Goal: Complete application form

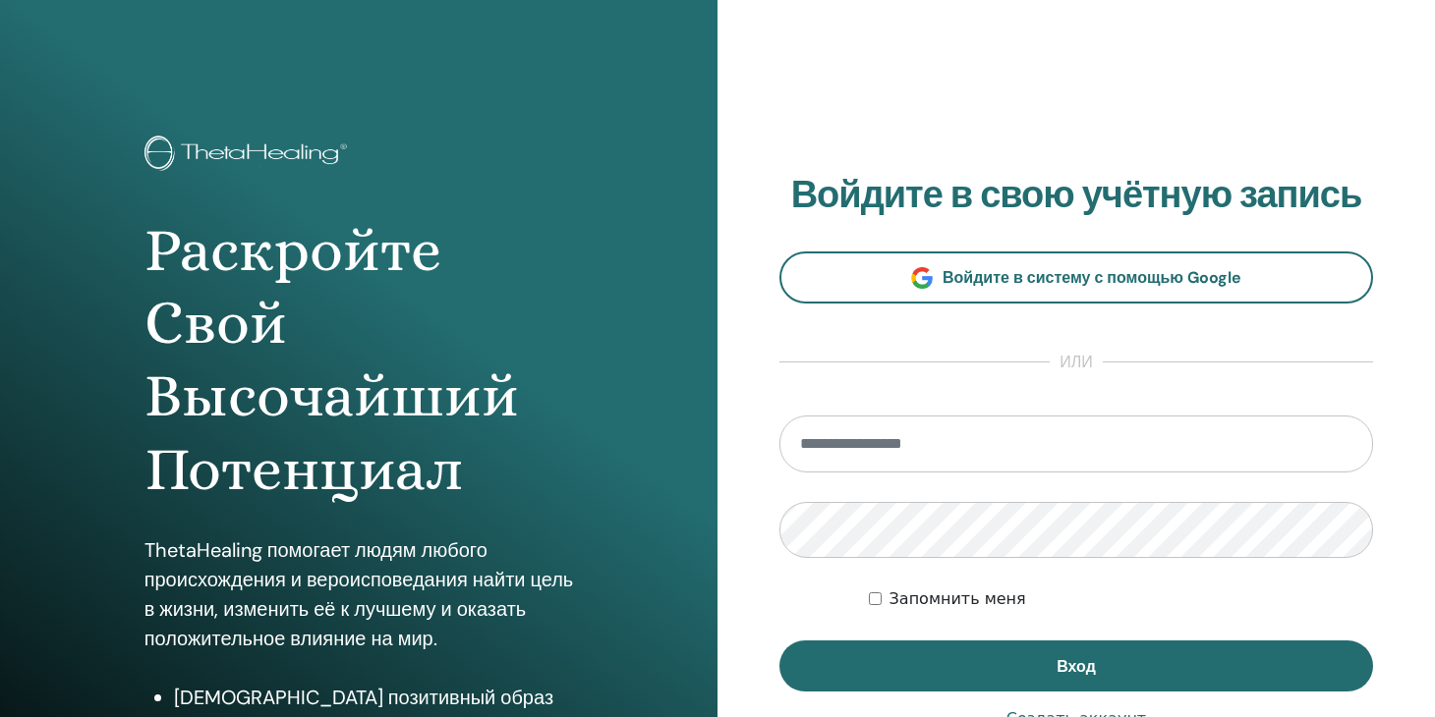
click at [990, 443] on input "email" at bounding box center [1076, 444] width 594 height 57
type input "**********"
click at [779, 641] on button "Вход" at bounding box center [1076, 666] width 594 height 51
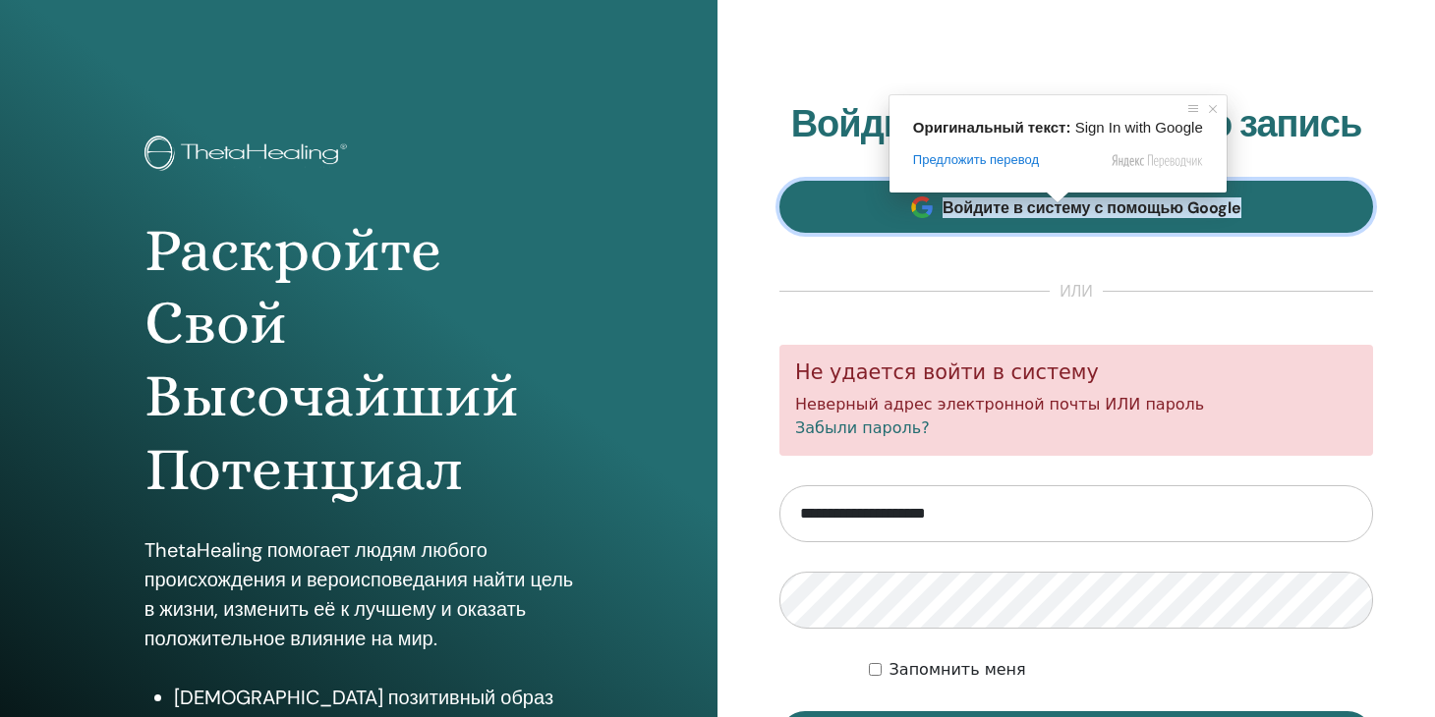
click at [1056, 217] on ya-tr-span "Войдите в систему с помощью Google" at bounding box center [1092, 208] width 299 height 21
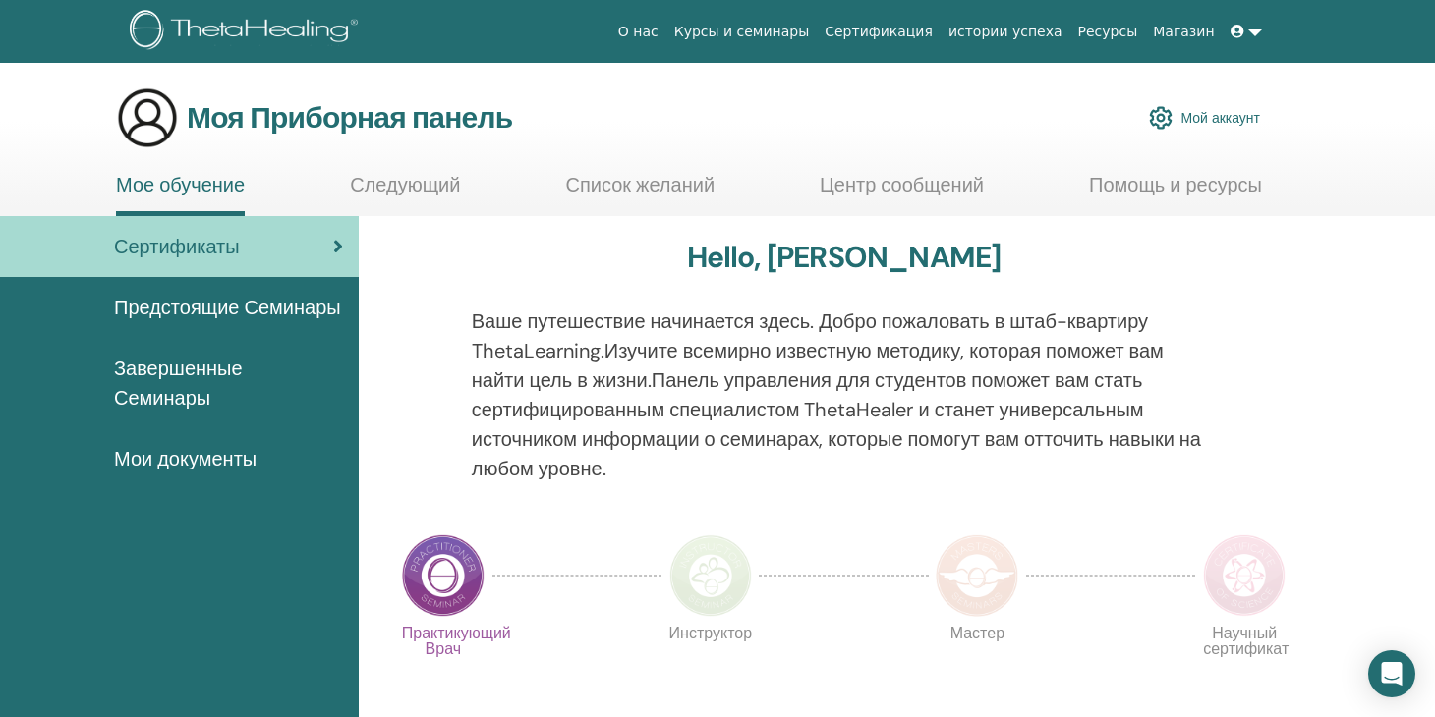
click at [1240, 124] on ya-tr-span "Мой аккаунт" at bounding box center [1220, 118] width 80 height 18
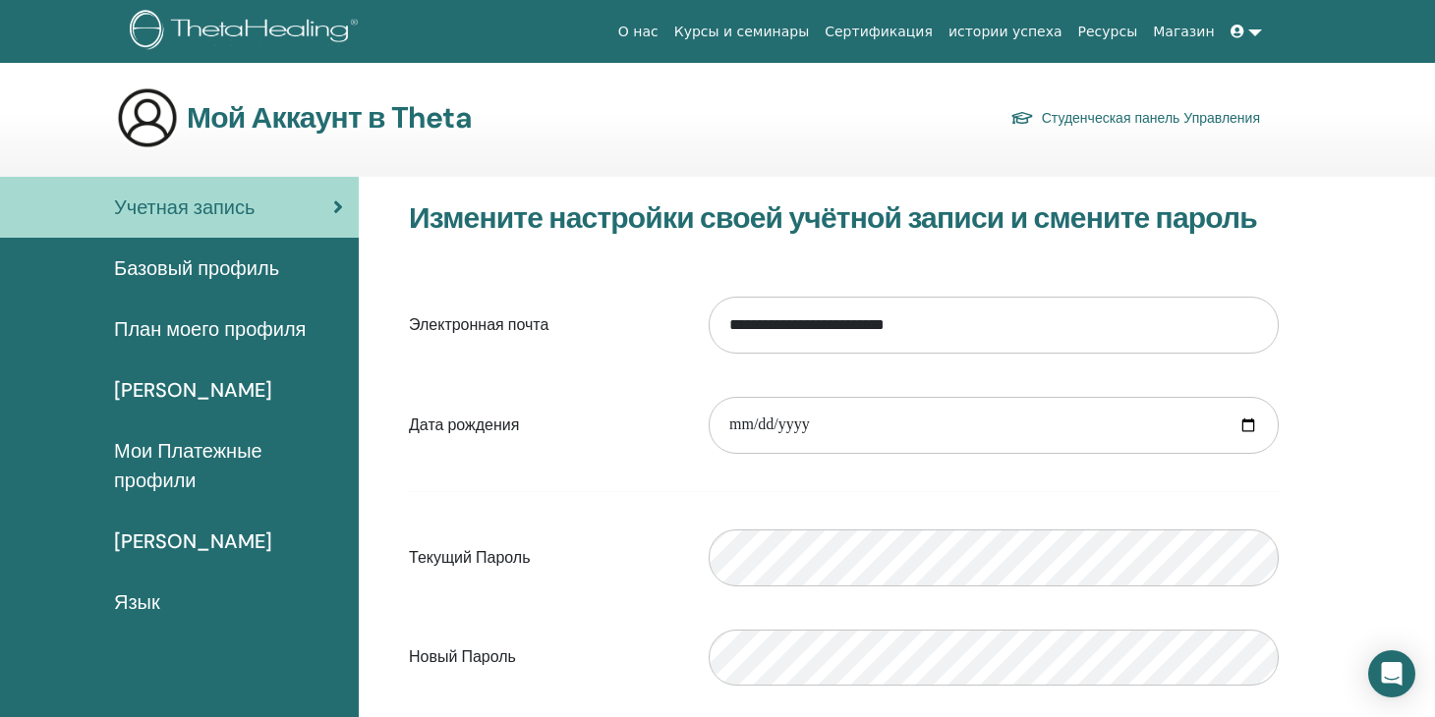
click at [1319, 395] on div "**********" at bounding box center [897, 642] width 1076 height 930
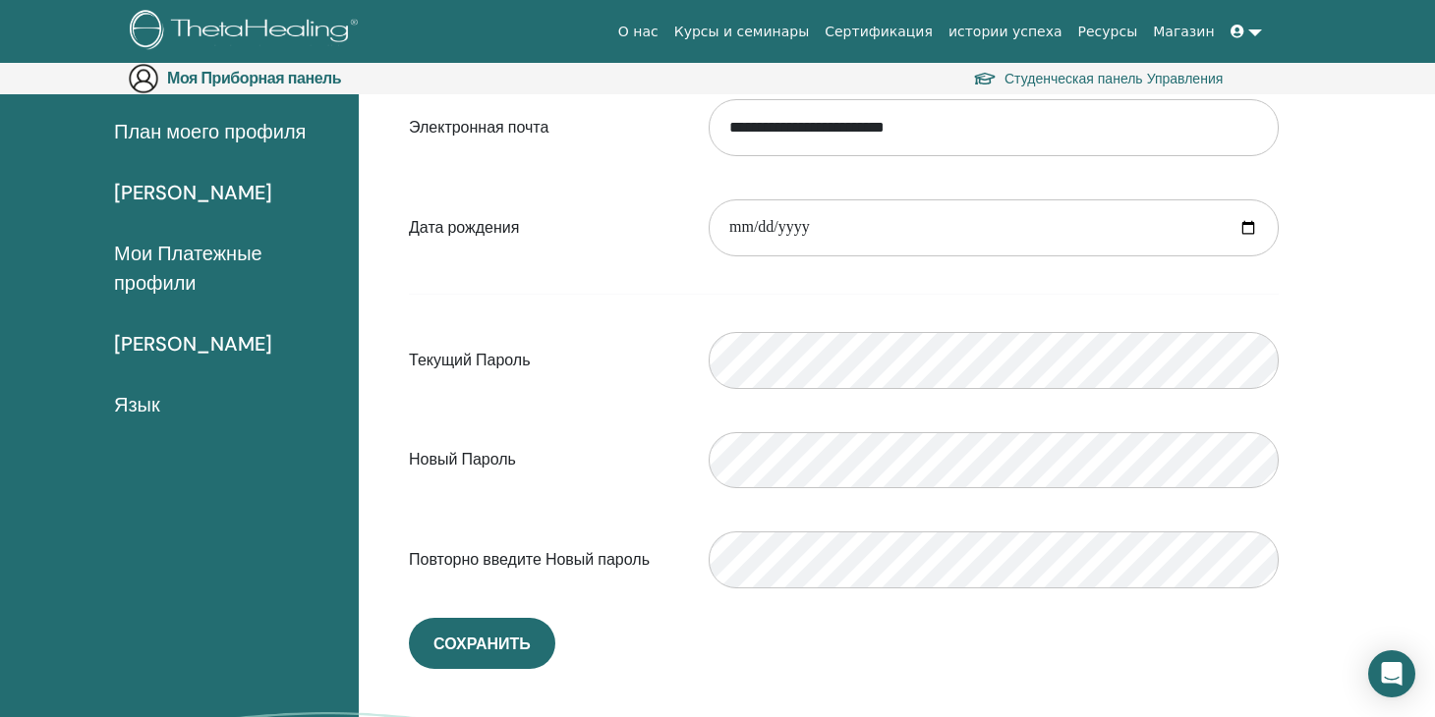
scroll to position [228, 0]
click at [1020, 401] on div "Please enter a valid password" at bounding box center [994, 361] width 600 height 85
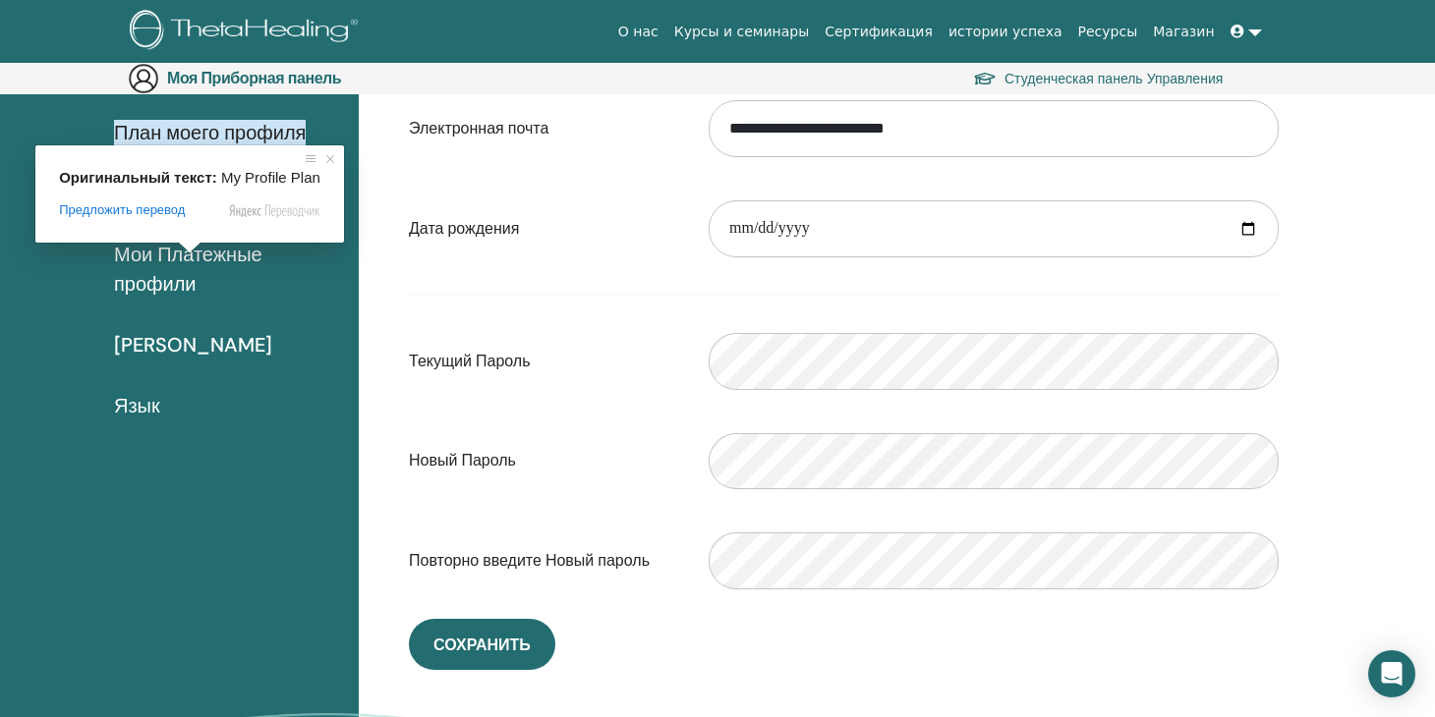
click at [187, 138] on ya-tr-span "План моего профиля" at bounding box center [210, 133] width 192 height 26
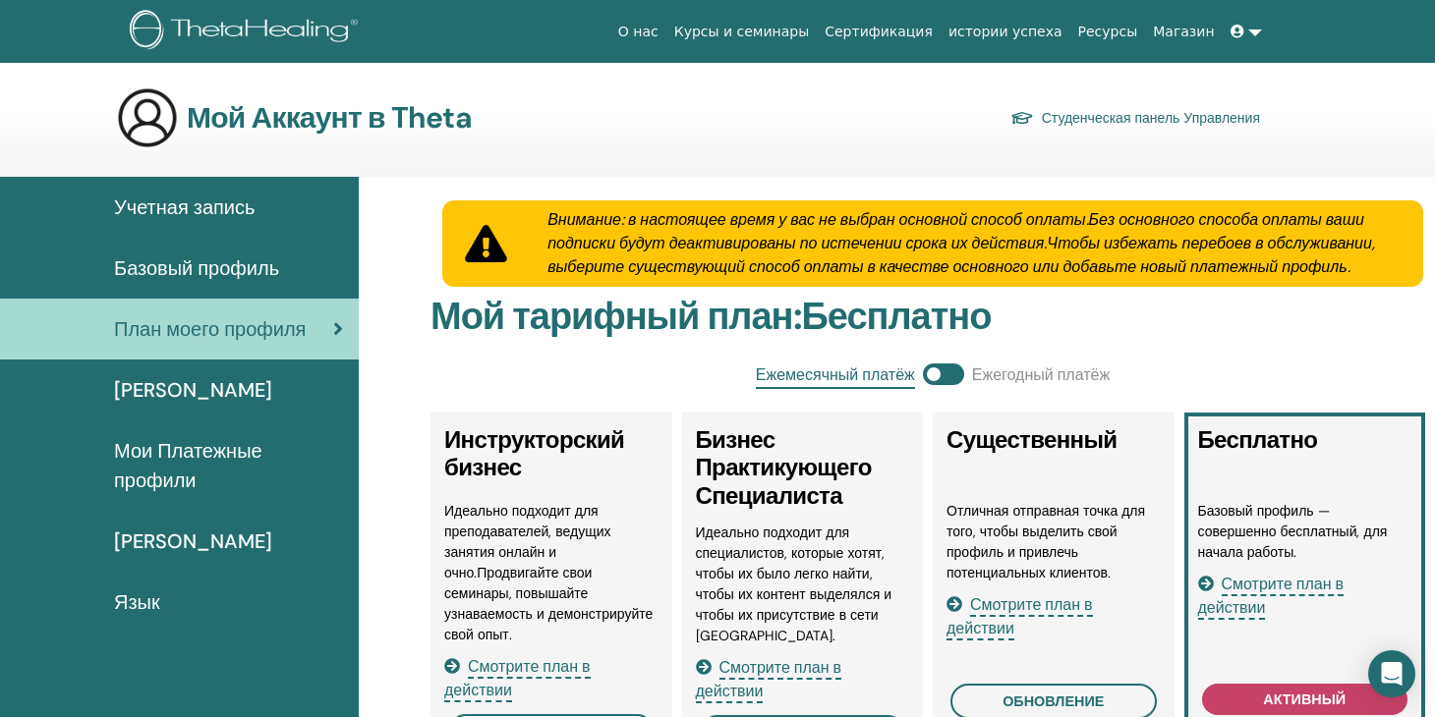
click at [1281, 583] on span "Смотрите план в действии" at bounding box center [1271, 597] width 146 height 46
click at [184, 542] on ya-tr-span "Мои Покупки" at bounding box center [193, 542] width 158 height 26
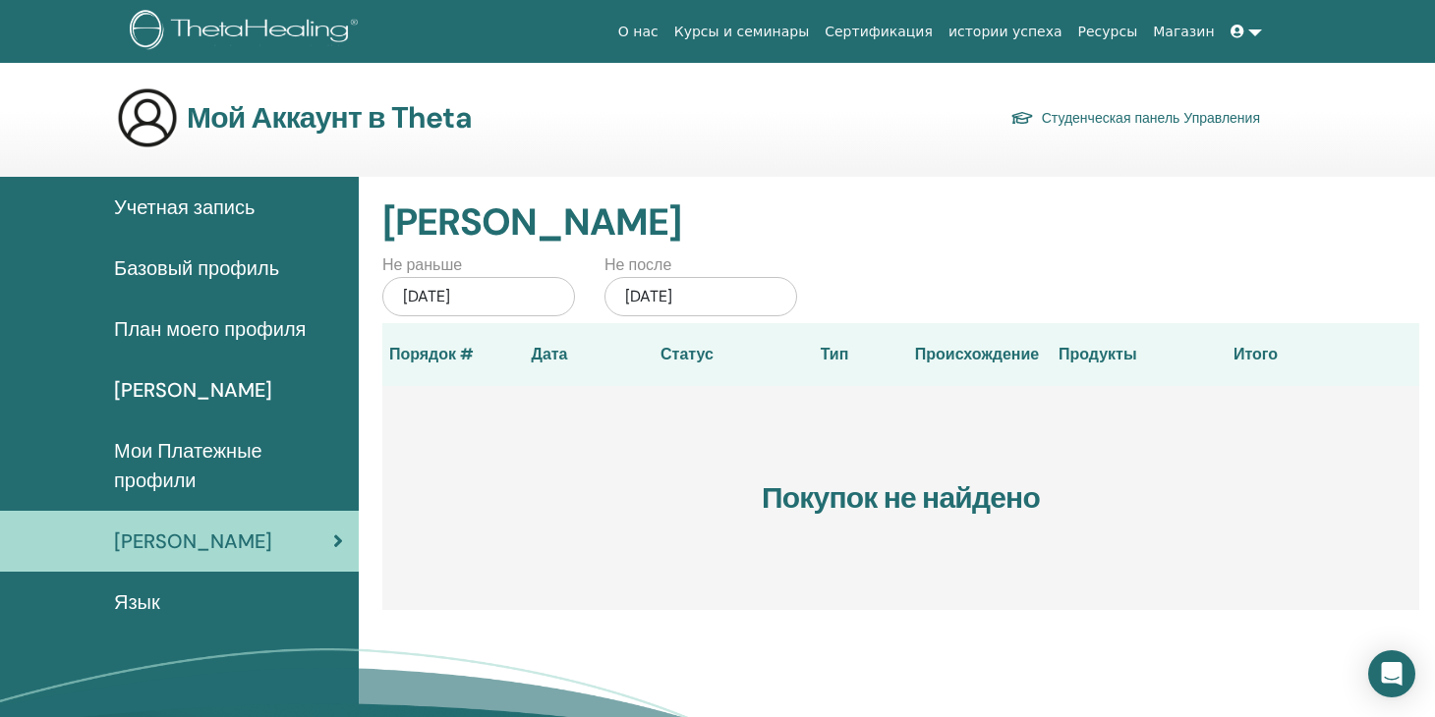
click at [401, 412] on h3 "Покупок не найдено" at bounding box center [900, 498] width 1037 height 224
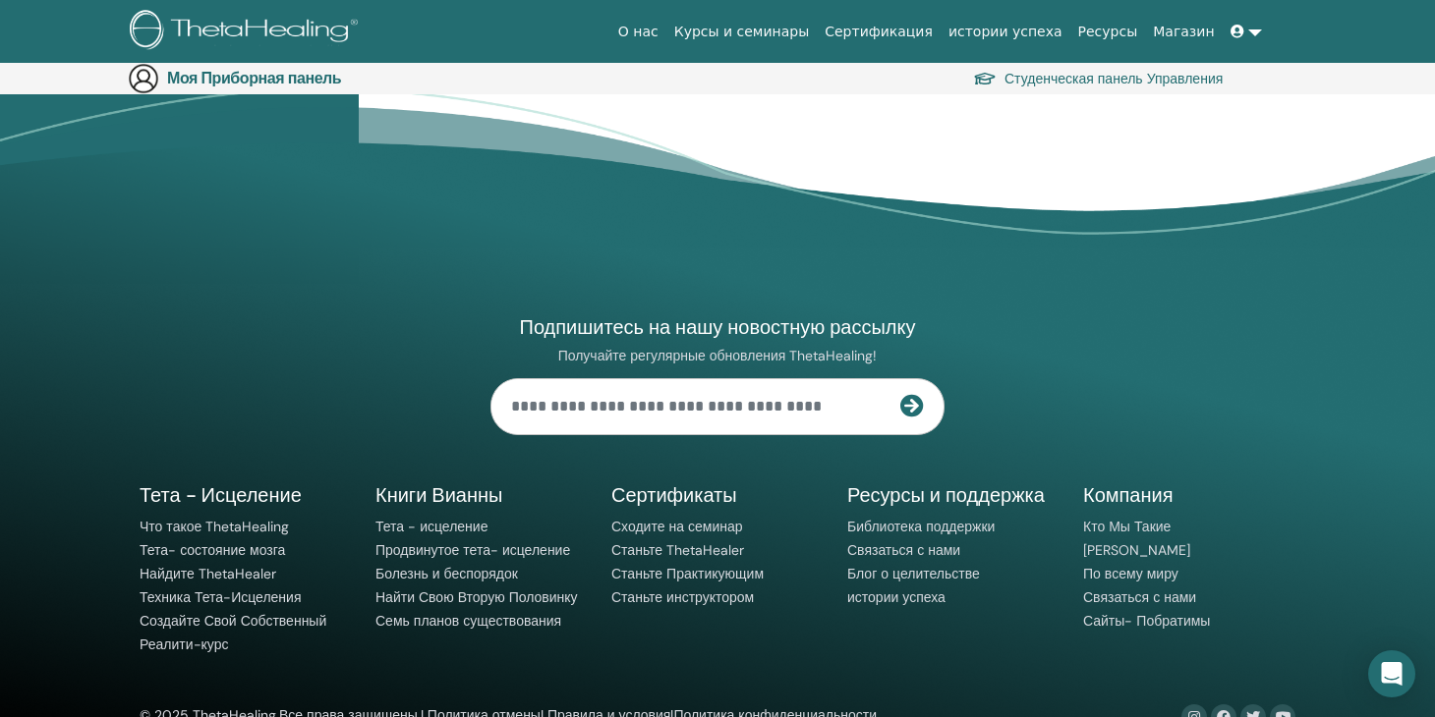
scroll to position [637, 0]
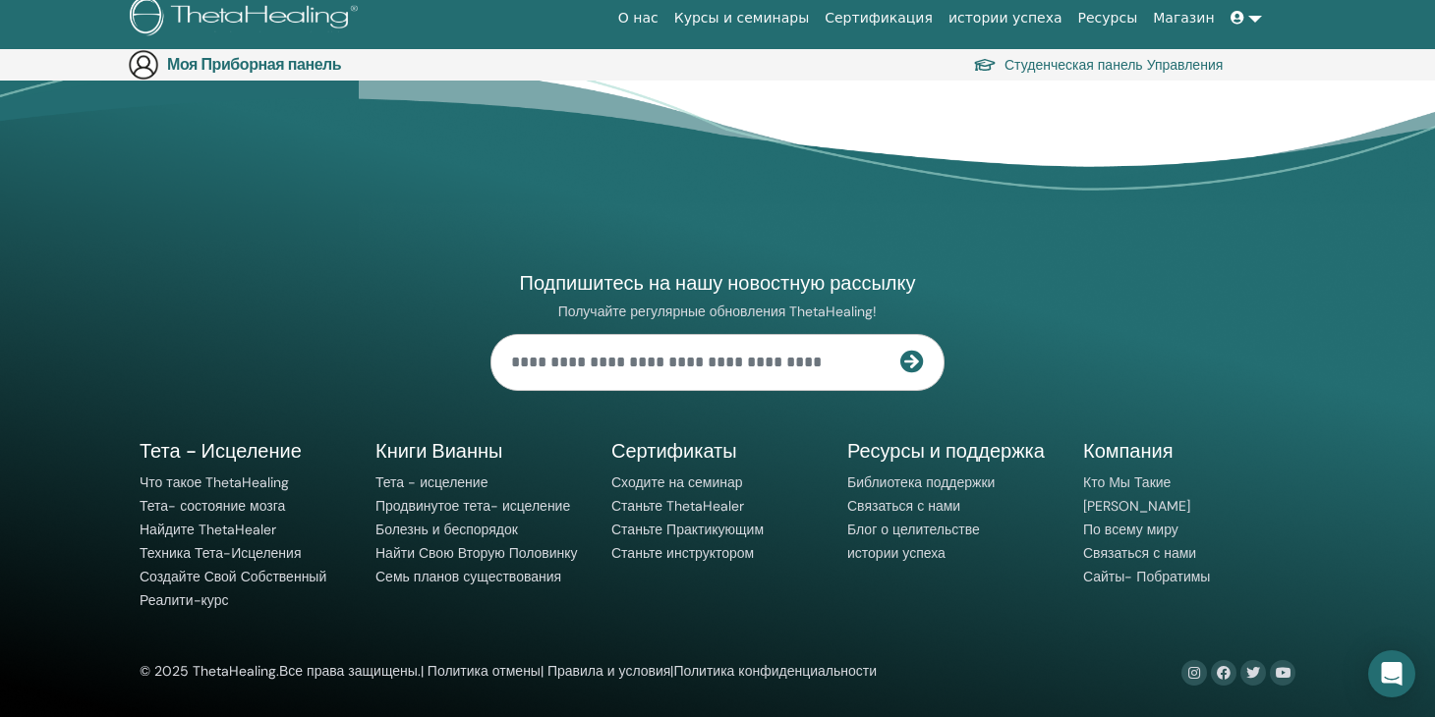
click at [312, 378] on div "Подпишитесь на нашу новостную рассылку Получайте регулярные обновления ThetaHea…" at bounding box center [717, 407] width 1179 height 557
click at [878, 472] on li "Библиотека поддержки" at bounding box center [953, 484] width 212 height 24
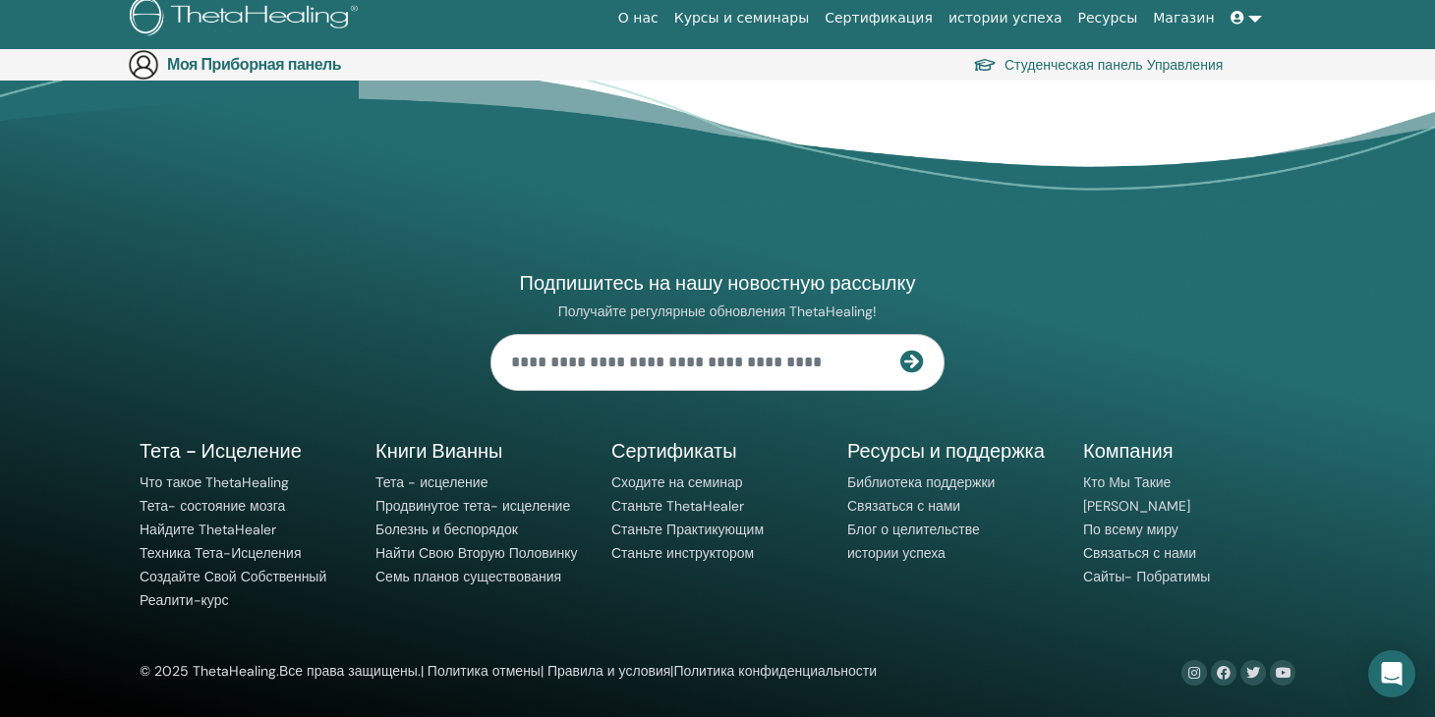
click at [867, 493] on li "Библиотека поддержки" at bounding box center [953, 484] width 212 height 24
click at [466, 356] on div "Подпишитесь на нашу новостную рассылку Получайте регулярные обновления ThetaHea…" at bounding box center [717, 407] width 1179 height 557
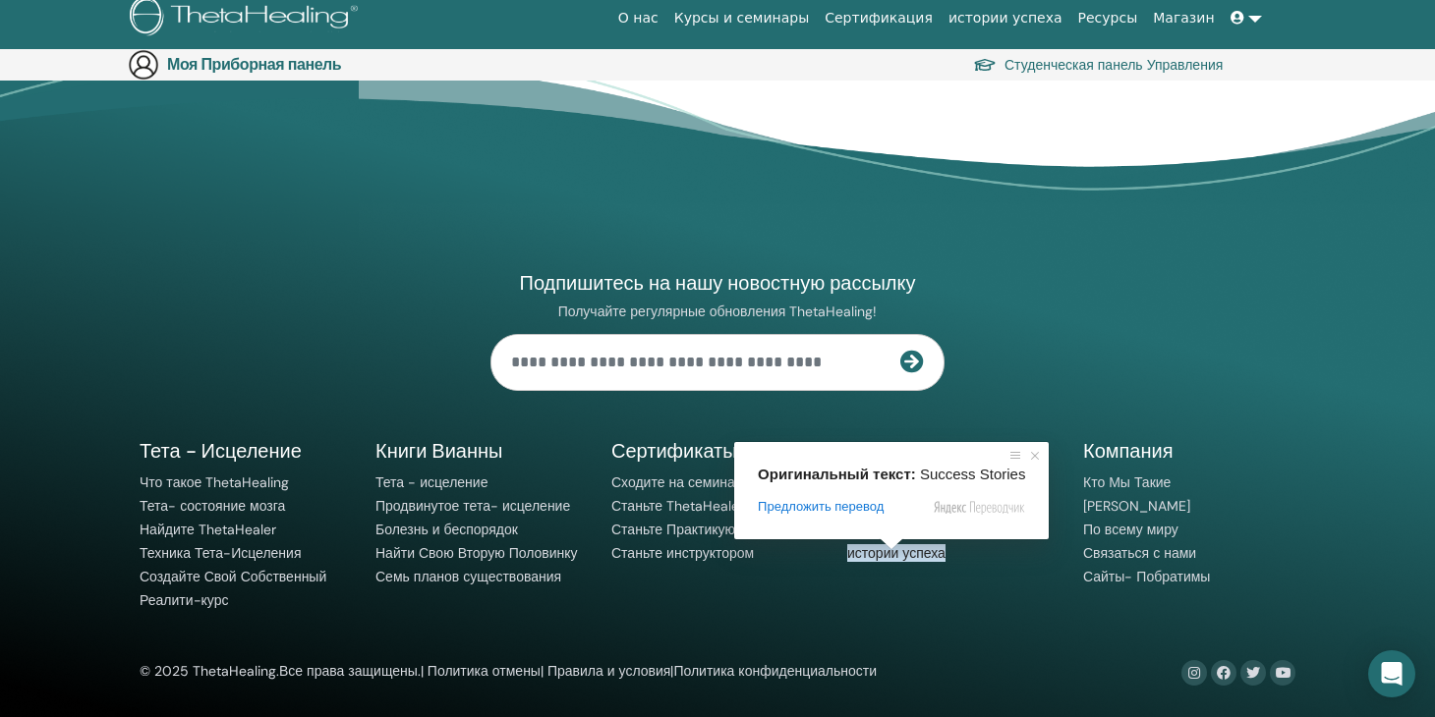
click at [912, 540] on div "Оригинальный текст: Success Stories Предложить перевод Отправить Спасибо, перев…" at bounding box center [891, 490] width 315 height 97
click at [910, 548] on ya-tr-span "истории успеха" at bounding box center [896, 553] width 98 height 18
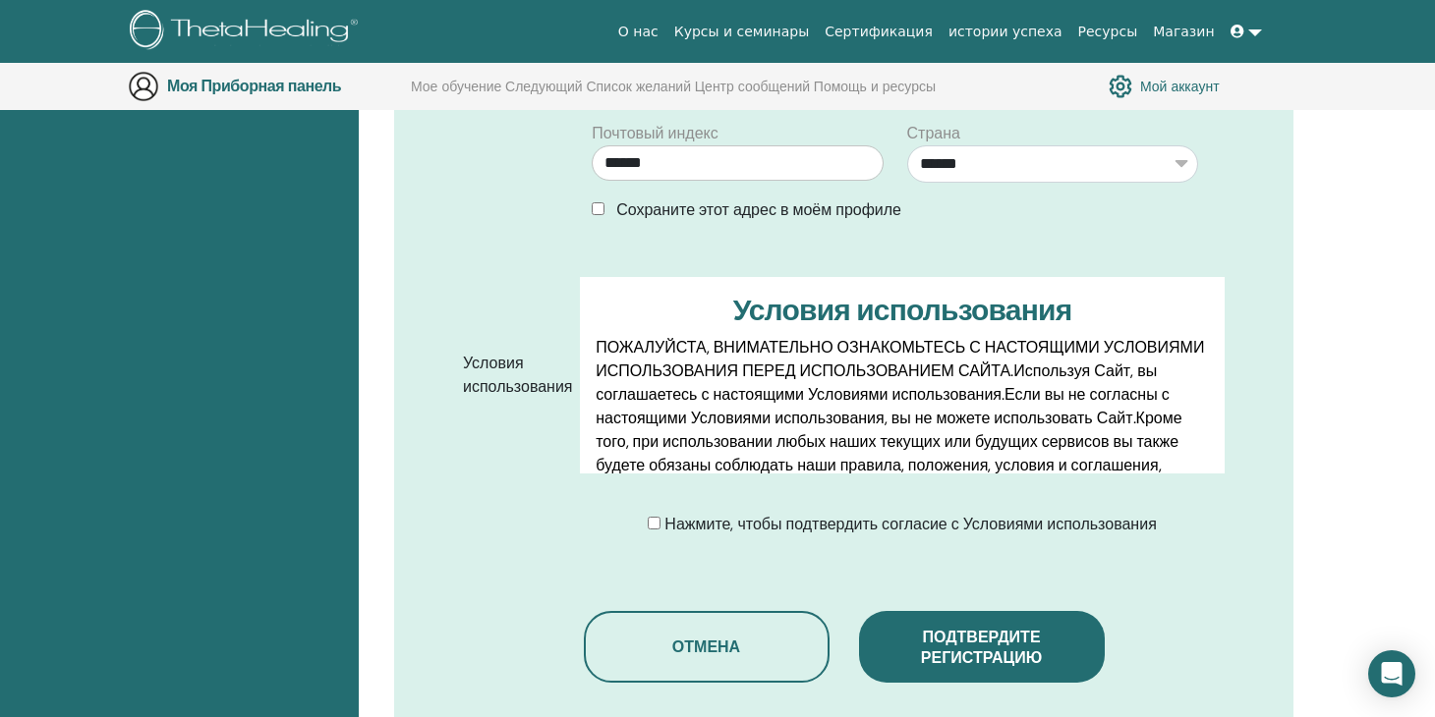
scroll to position [1148, 0]
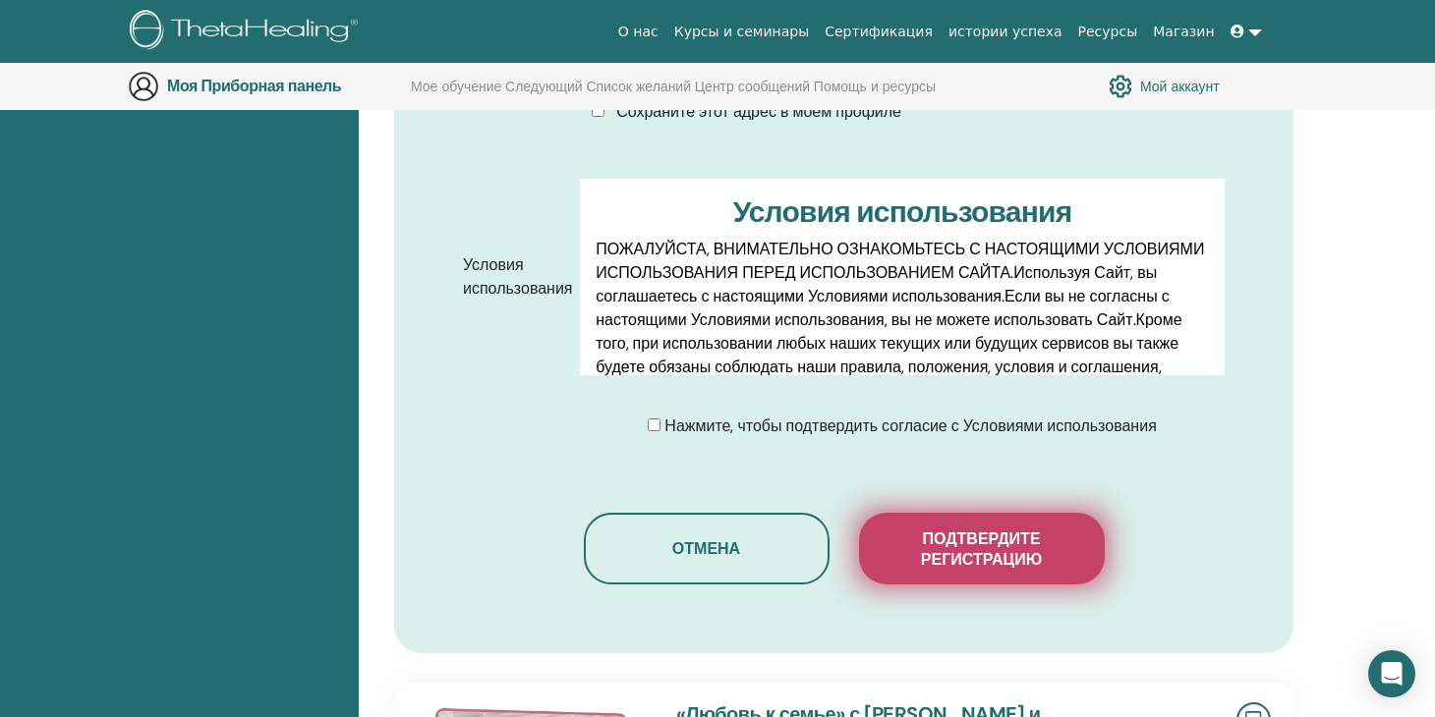
click at [967, 513] on button "Подтвердите регистрацию" at bounding box center [982, 549] width 246 height 72
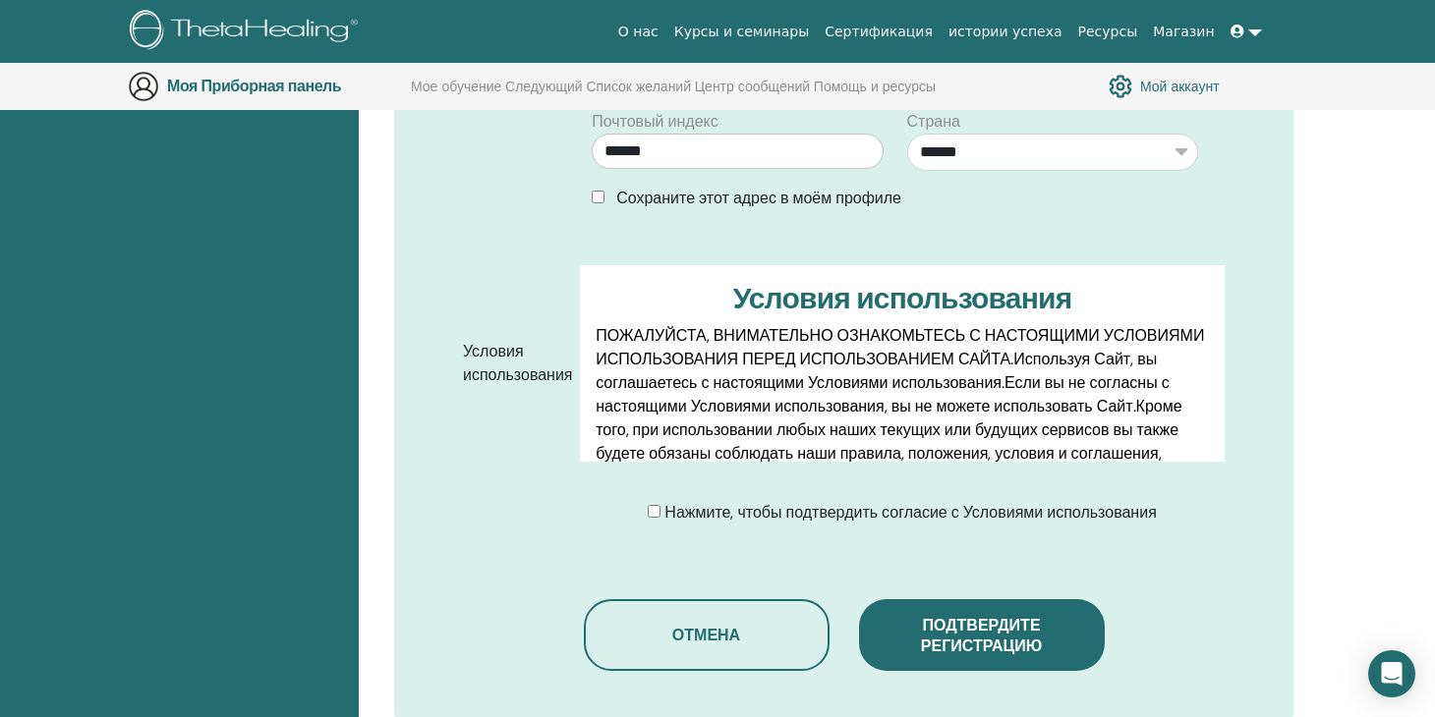
click at [1429, 287] on div "Подтвердите Свою Регистрацию Похоже, вам не хватает необходимых условий для уча…" at bounding box center [897, 233] width 1076 height 2245
click at [1404, 287] on div "Подтвердите Свою Регистрацию Похоже, вам не хватает необходимых условий для уча…" at bounding box center [897, 233] width 1076 height 2245
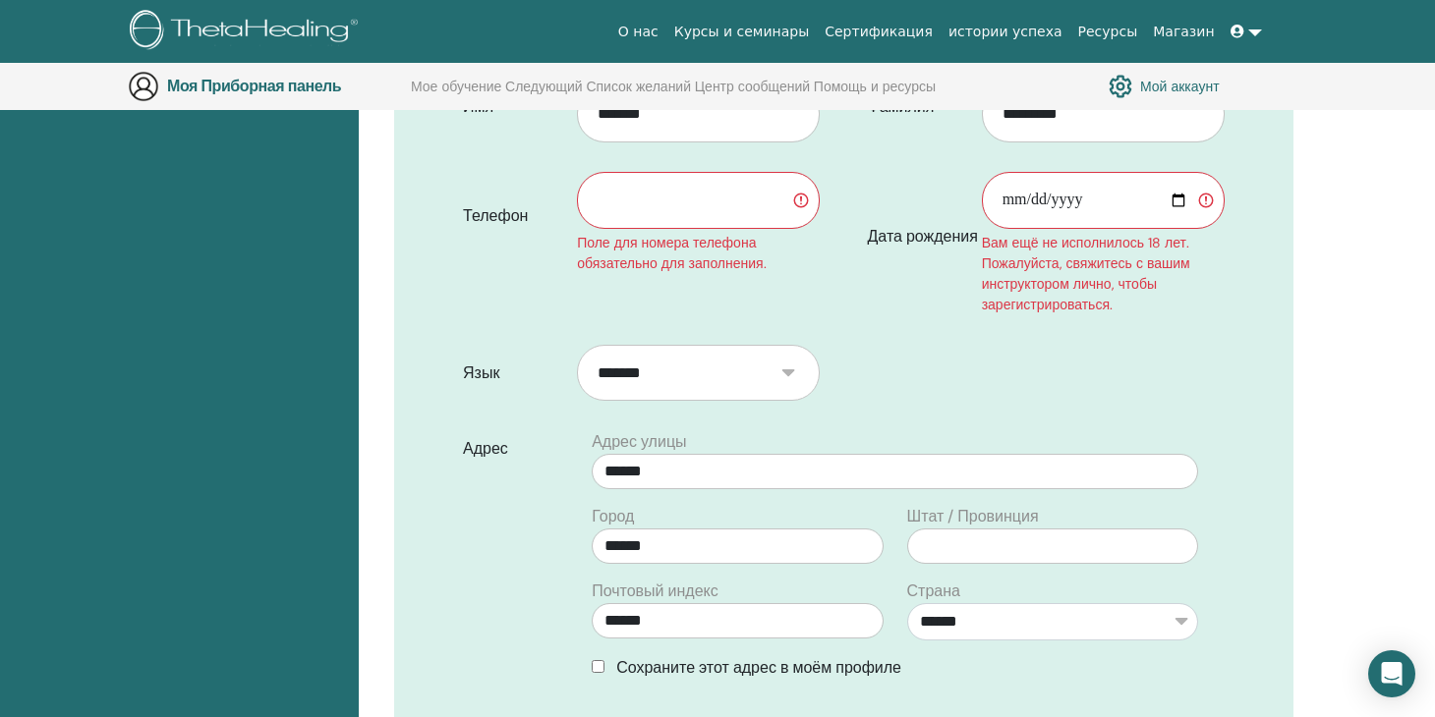
scroll to position [676, 0]
click at [655, 182] on input "text" at bounding box center [698, 202] width 243 height 57
click at [594, 180] on input "**********" at bounding box center [698, 202] width 243 height 57
type input "**********"
click at [988, 191] on input "Дата рождения" at bounding box center [1103, 202] width 243 height 57
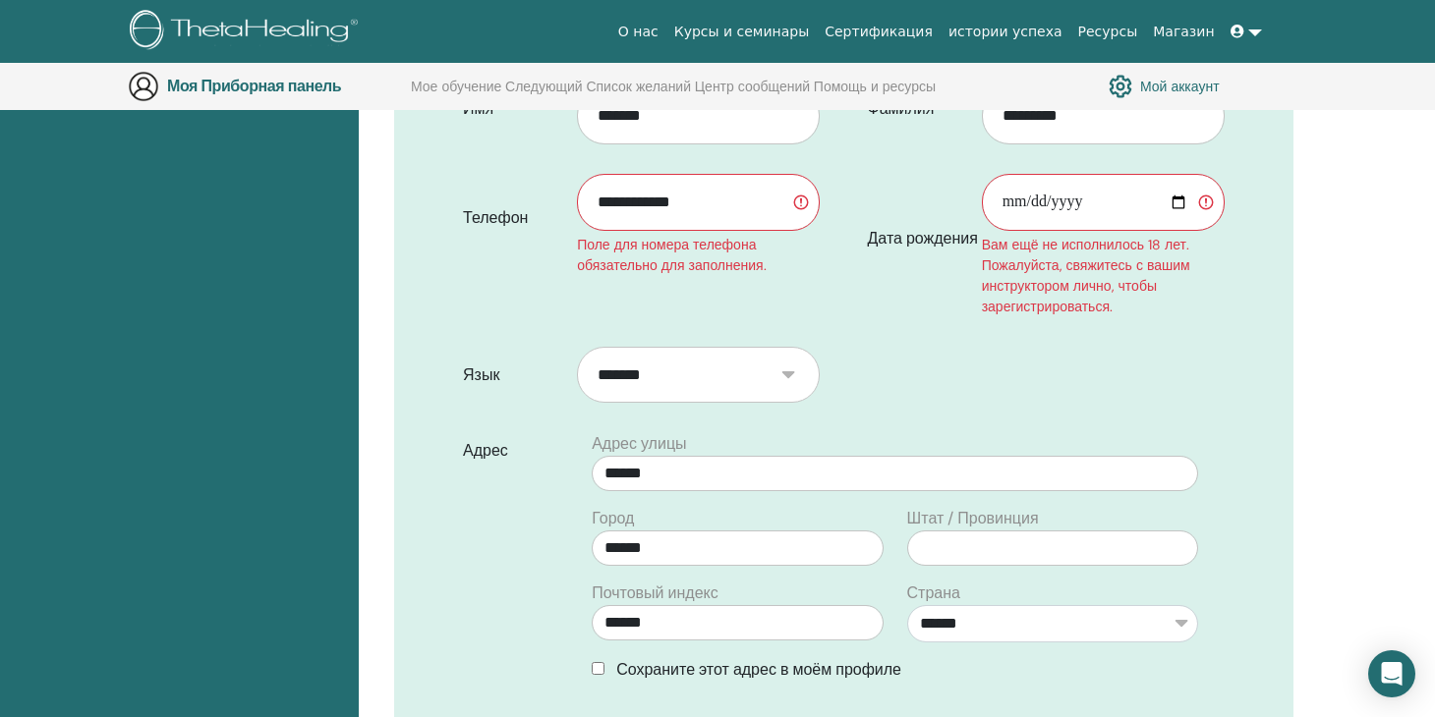
type input "**********"
click at [1341, 248] on div "Подтвердите Свою Регистрацию Похоже, вам не хватает необходимых условий для уча…" at bounding box center [897, 704] width 1076 height 2245
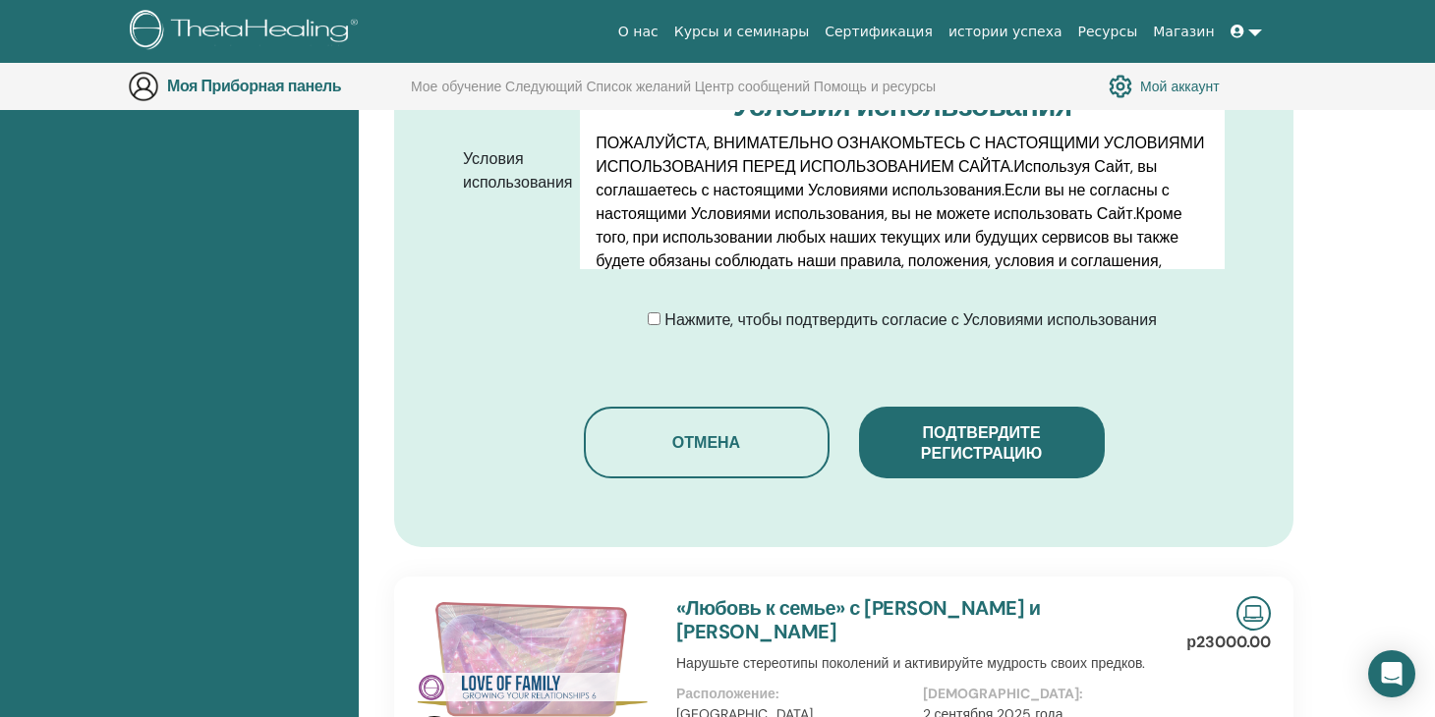
scroll to position [1345, 0]
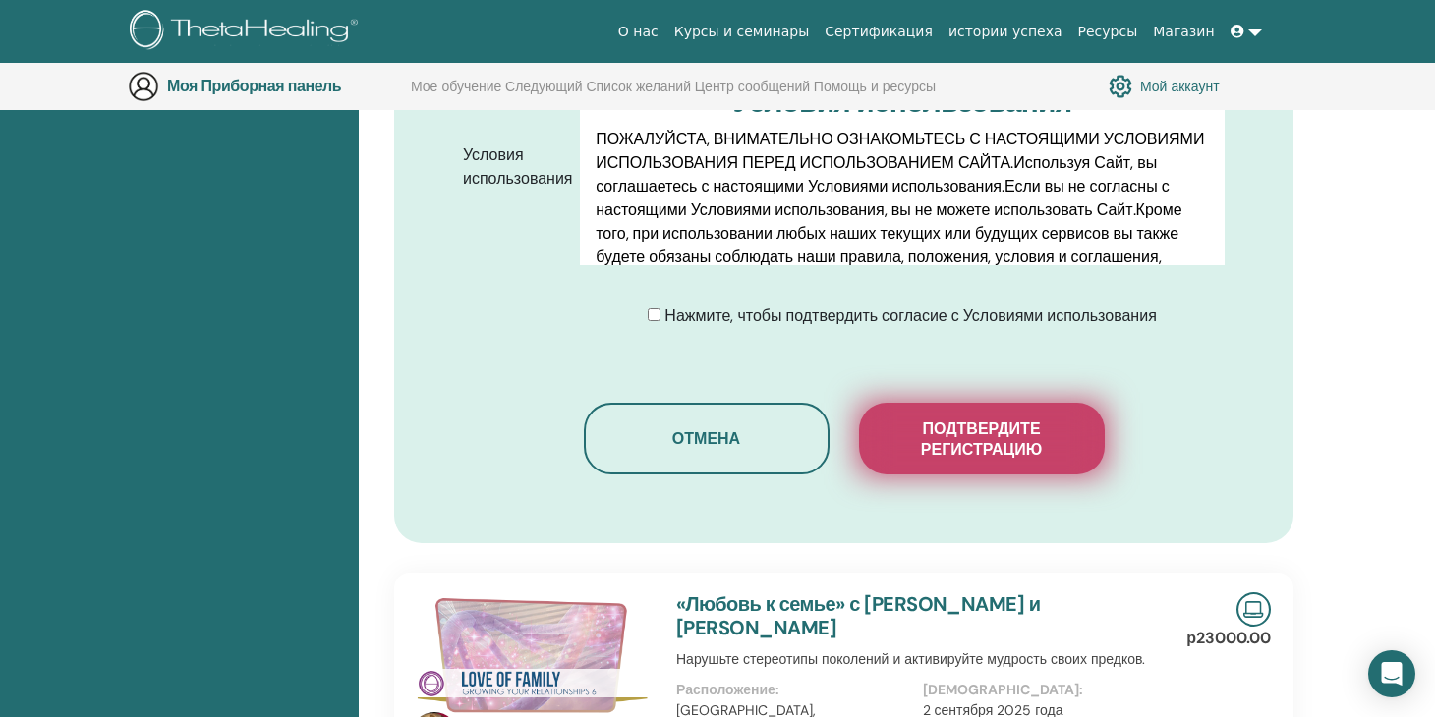
click at [997, 403] on button "Подтвердите регистрацию" at bounding box center [982, 439] width 246 height 72
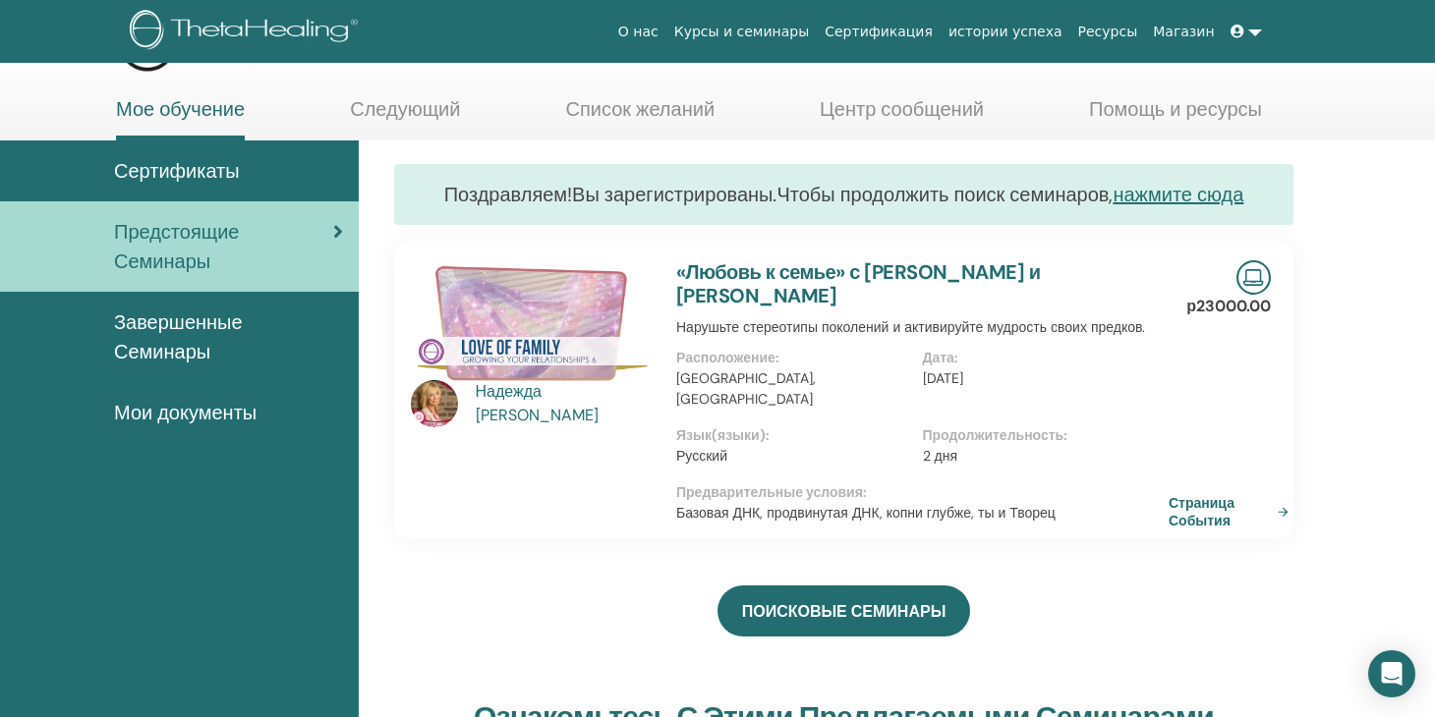
scroll to position [79, 0]
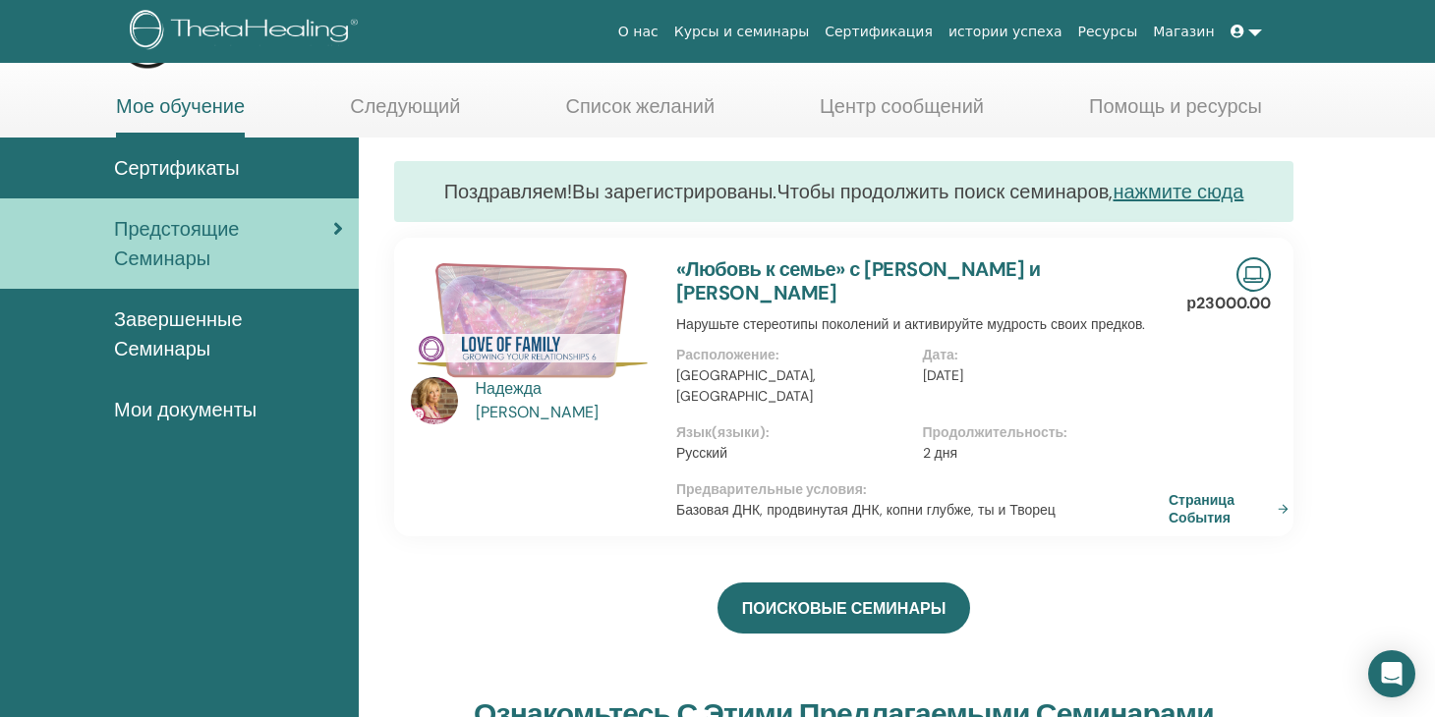
click at [1190, 627] on div "ПОИСКОВЫЕ СЕМИНАРЫ" at bounding box center [843, 608] width 899 height 98
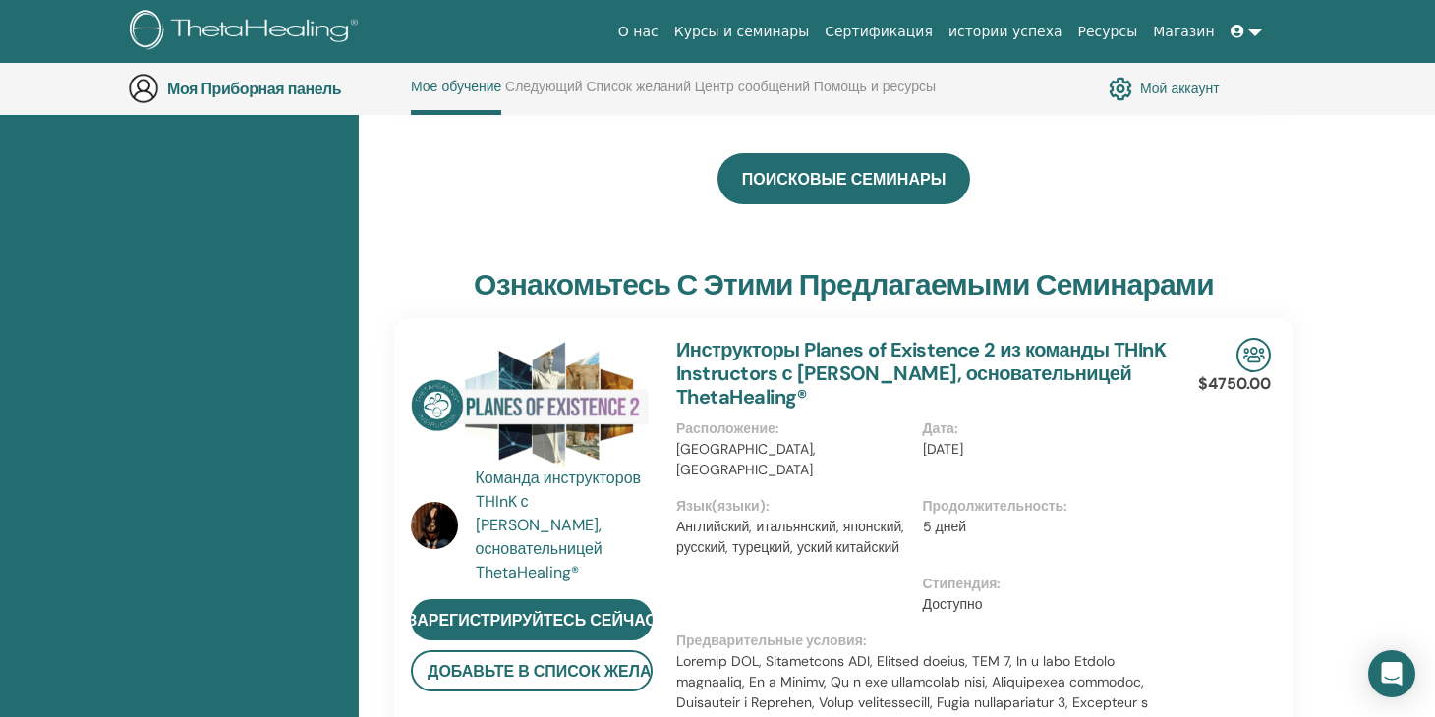
scroll to position [562, 0]
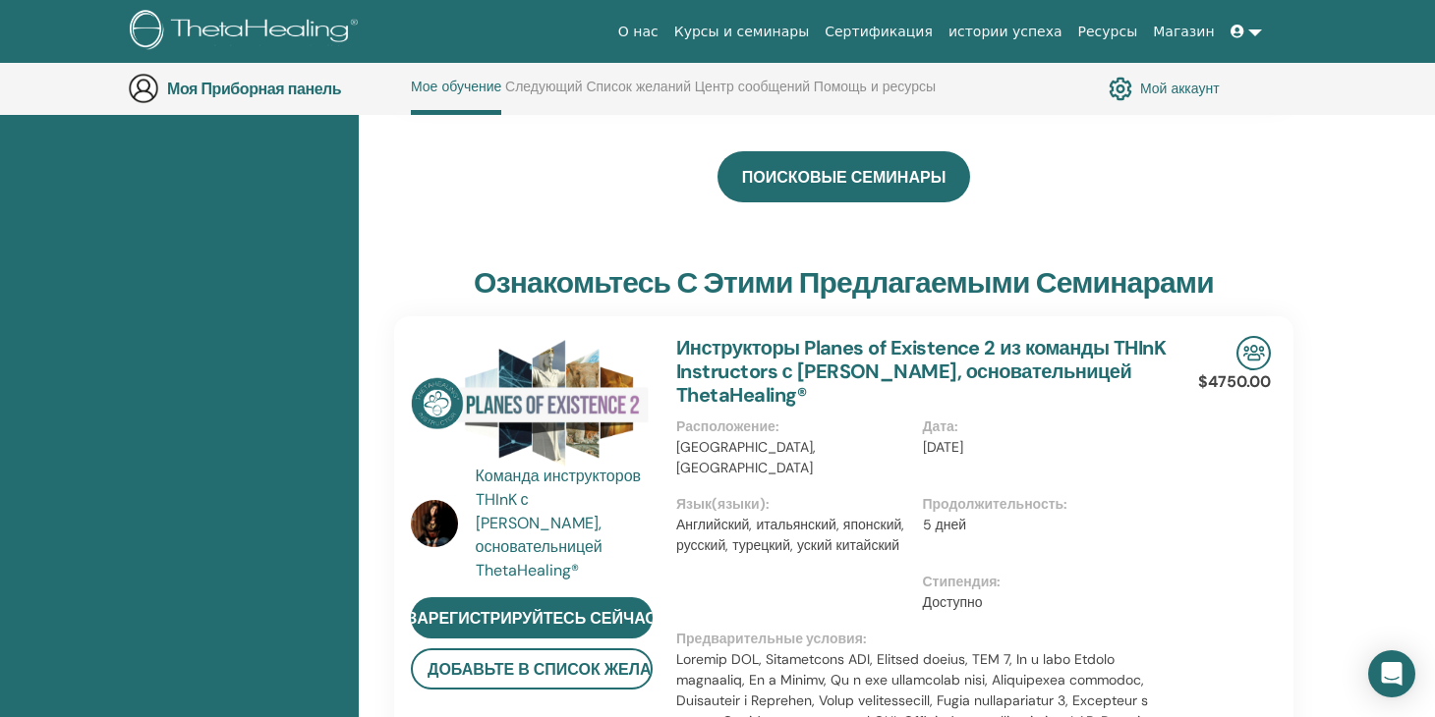
click at [642, 191] on div "ПОИСКОВЫЕ СЕМИНАРЫ" at bounding box center [843, 177] width 899 height 98
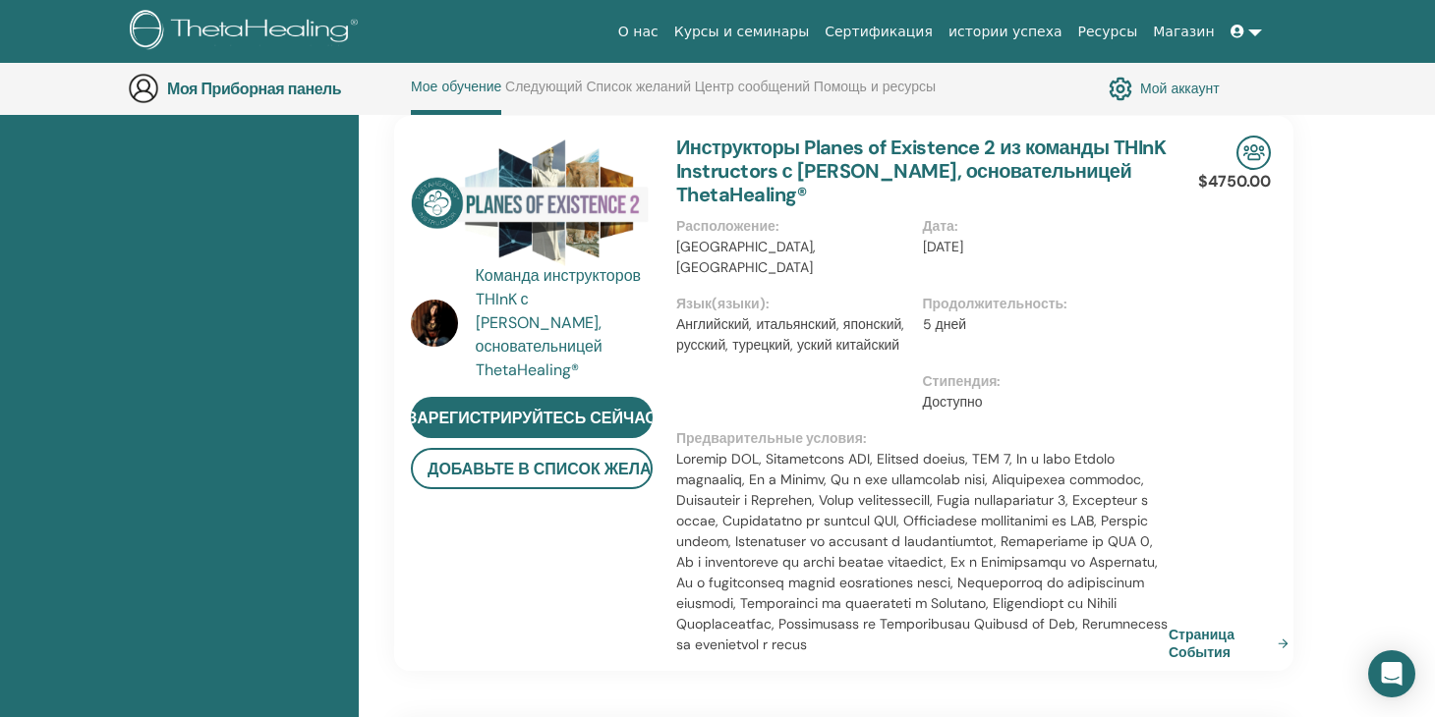
scroll to position [877, 0]
